Goal: Transaction & Acquisition: Purchase product/service

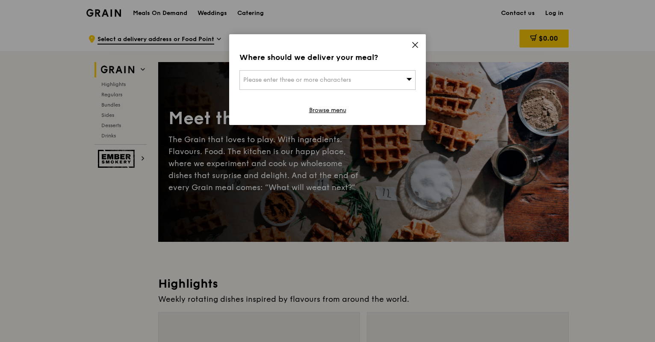
click at [337, 78] on span "Please enter three or more characters" at bounding box center [297, 79] width 108 height 7
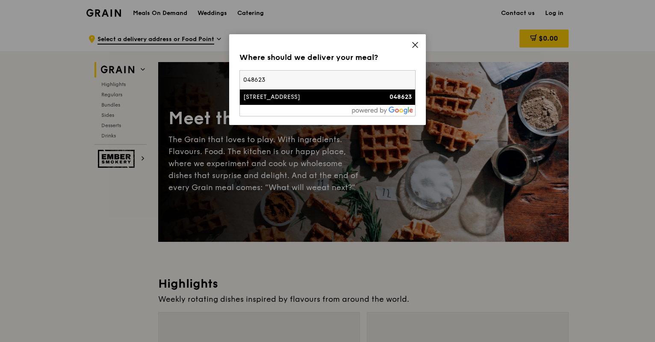
type input "048623"
click at [311, 97] on div "[STREET_ADDRESS]" at bounding box center [306, 97] width 127 height 9
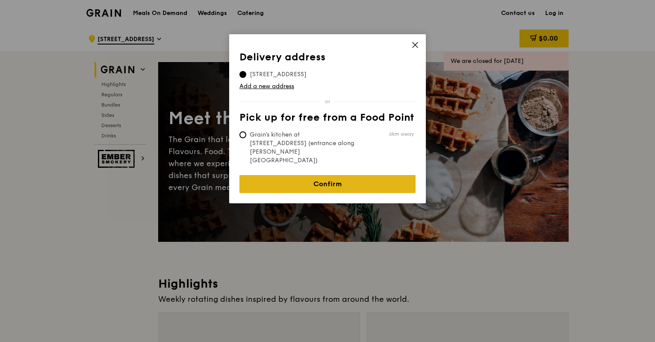
click at [350, 175] on link "Confirm" at bounding box center [327, 184] width 176 height 18
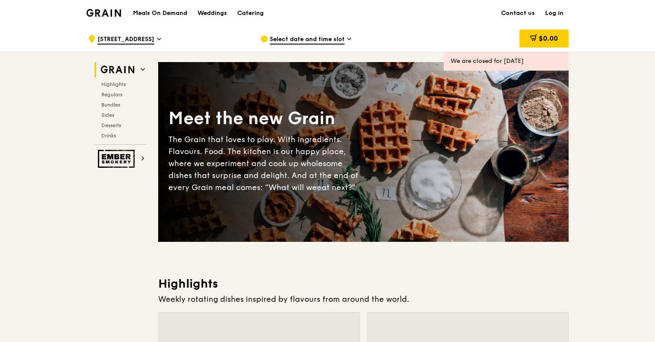
click at [167, 12] on h1 "Meals On Demand" at bounding box center [160, 13] width 54 height 9
click at [333, 40] on span "Select date and time slot" at bounding box center [307, 39] width 75 height 9
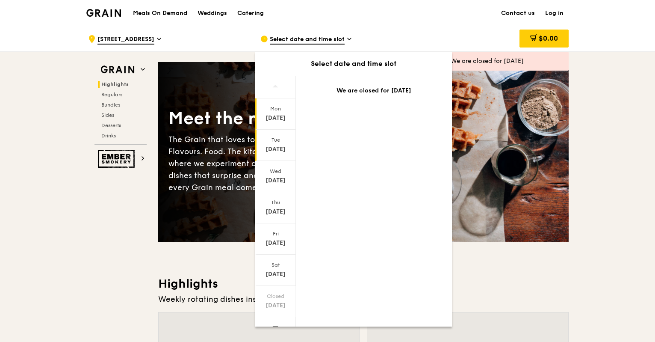
click at [274, 141] on div "Tue" at bounding box center [276, 139] width 38 height 7
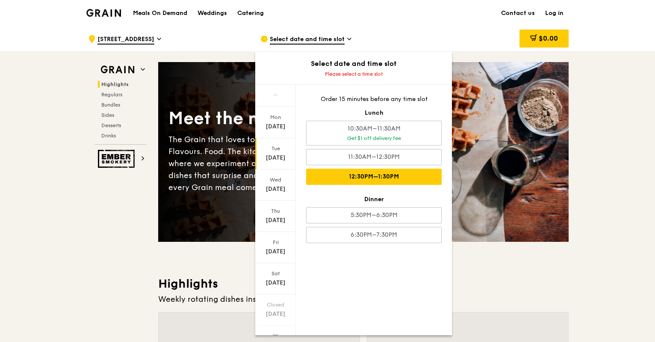
click at [380, 179] on div "12:30PM–1:30PM" at bounding box center [374, 176] width 136 height 16
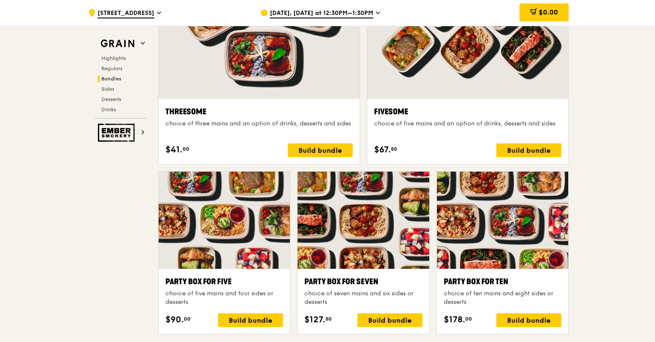
scroll to position [1616, 0]
